Goal: Task Accomplishment & Management: Use online tool/utility

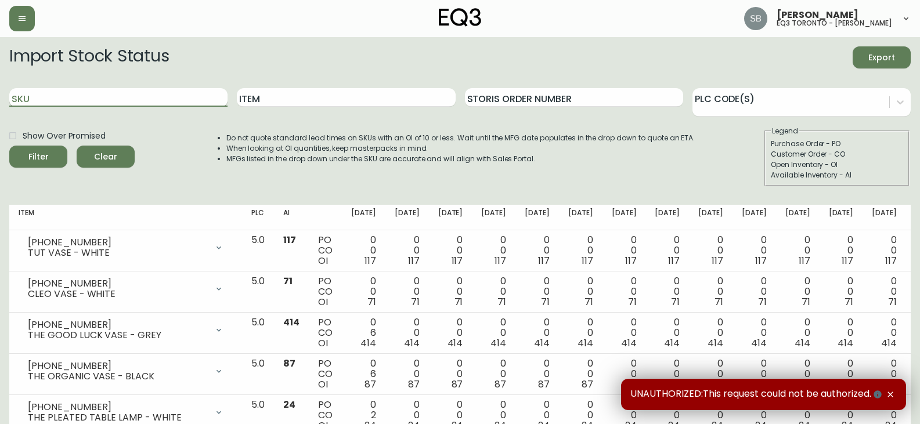
click at [187, 95] on input "SKU" at bounding box center [118, 97] width 218 height 19
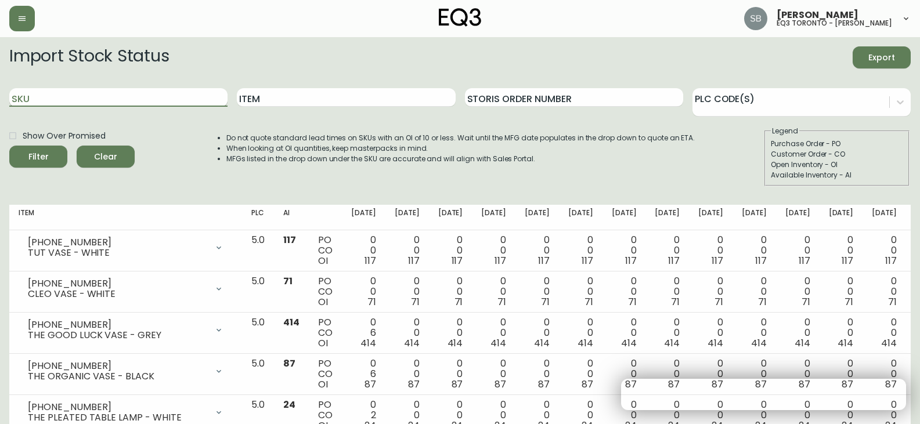
paste input "3130-230-6-A"
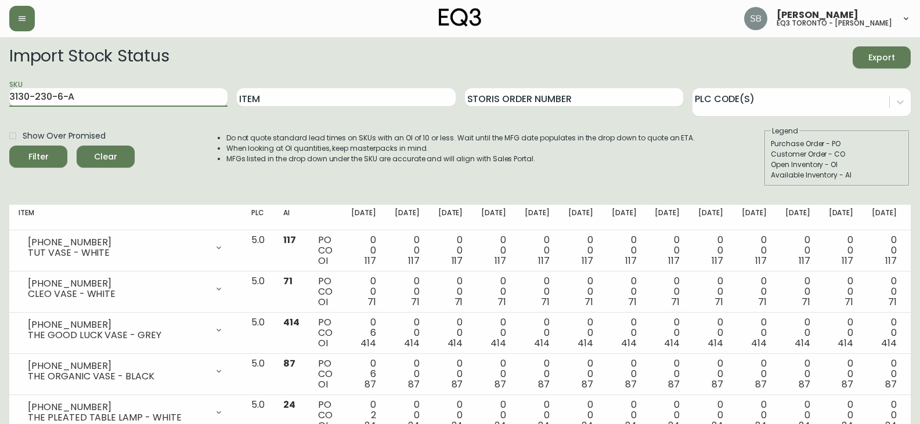
click at [9, 146] on button "Filter" at bounding box center [38, 157] width 58 height 22
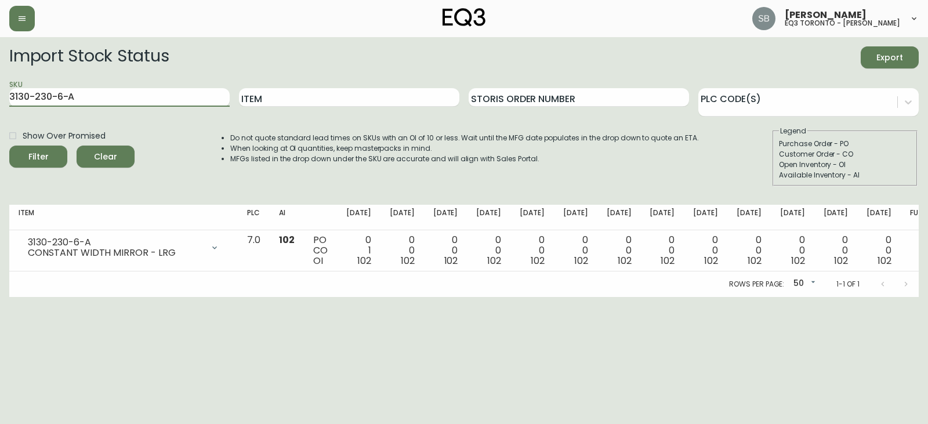
drag, startPoint x: 97, startPoint y: 93, endPoint x: 0, endPoint y: 96, distance: 97.0
click at [0, 96] on main "Import Stock Status Export SKU 3130-230-6-A Item Storis Order Number PLC Code(s…" at bounding box center [464, 167] width 928 height 260
paste input "1-0-B"
type input "3130-231-0-B"
click at [9, 146] on button "Filter" at bounding box center [38, 157] width 58 height 22
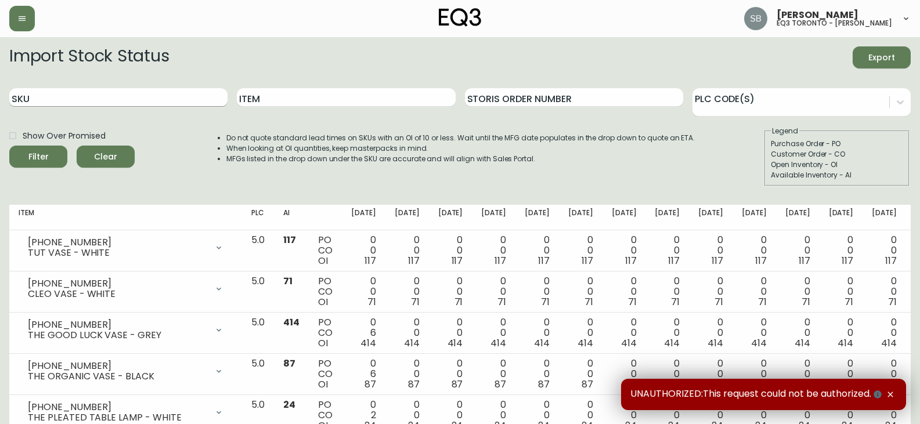
click at [176, 97] on input "SKU" at bounding box center [118, 97] width 218 height 19
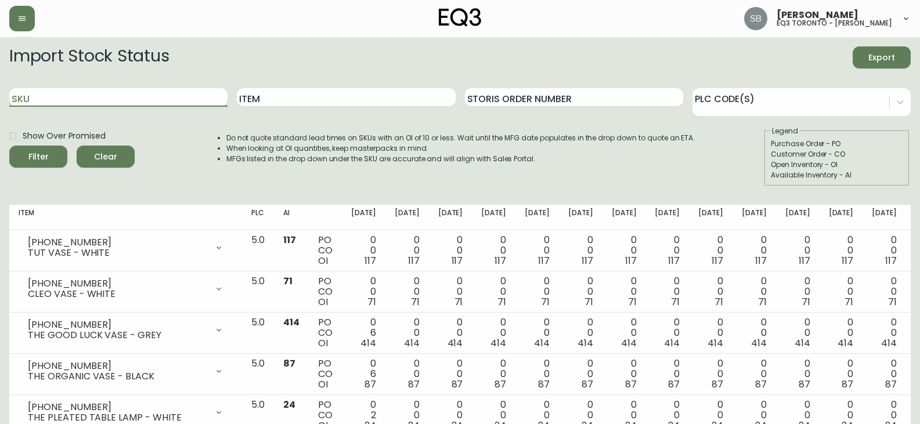
paste input "3130-230-6-A"
type input "3130-230-6-A"
click at [9, 146] on button "Filter" at bounding box center [38, 157] width 58 height 22
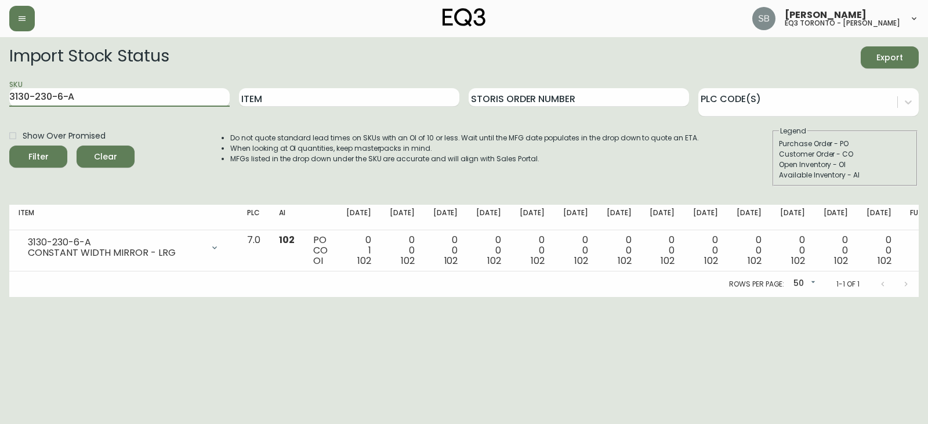
drag, startPoint x: 151, startPoint y: 97, endPoint x: 0, endPoint y: 95, distance: 151.5
click at [0, 95] on main "Import Stock Status Export SKU 3130-230-6-A Item Storis Order Number PLC Code(s…" at bounding box center [464, 167] width 928 height 260
paste input "3130-231-0-B"
type input "3130-231-0-B"
click at [9, 146] on button "Filter" at bounding box center [38, 157] width 58 height 22
